Goal: Task Accomplishment & Management: Manage account settings

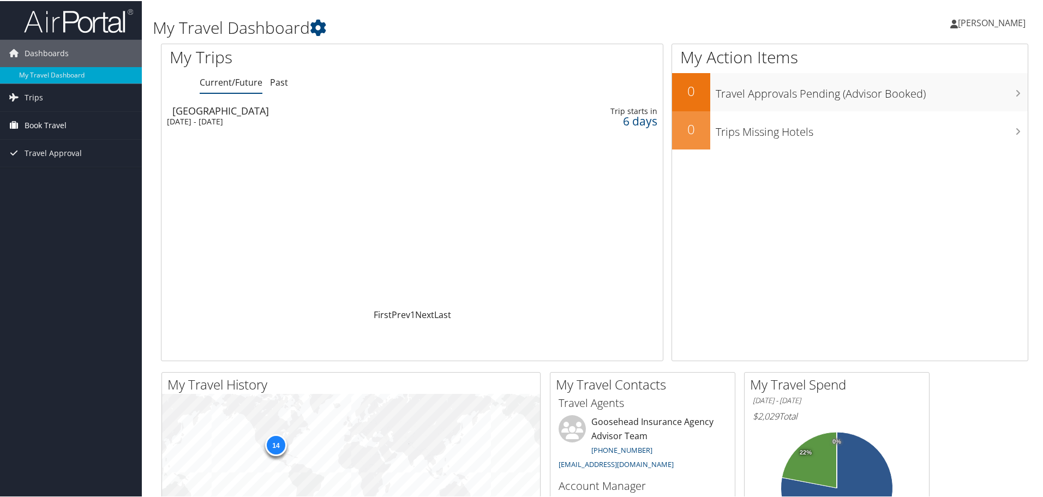
click at [79, 113] on link "Book Travel" at bounding box center [71, 124] width 142 height 27
click at [81, 176] on link "Book/Manage Online Trips" at bounding box center [71, 179] width 142 height 16
click at [265, 124] on div "Thu 16 Oct 2025 - Fri 17 Oct 2025" at bounding box center [321, 121] width 308 height 10
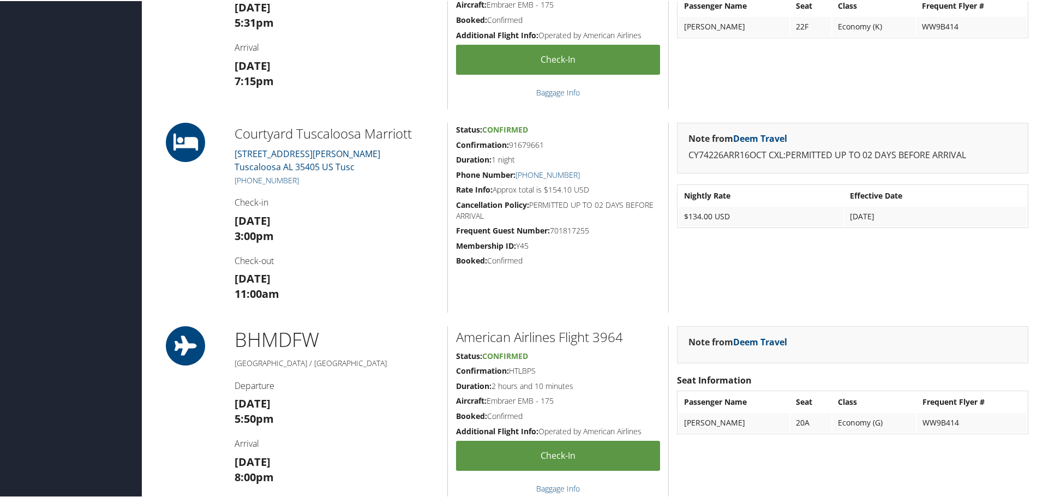
scroll to position [436, 0]
